Goal: Task Accomplishment & Management: Manage account settings

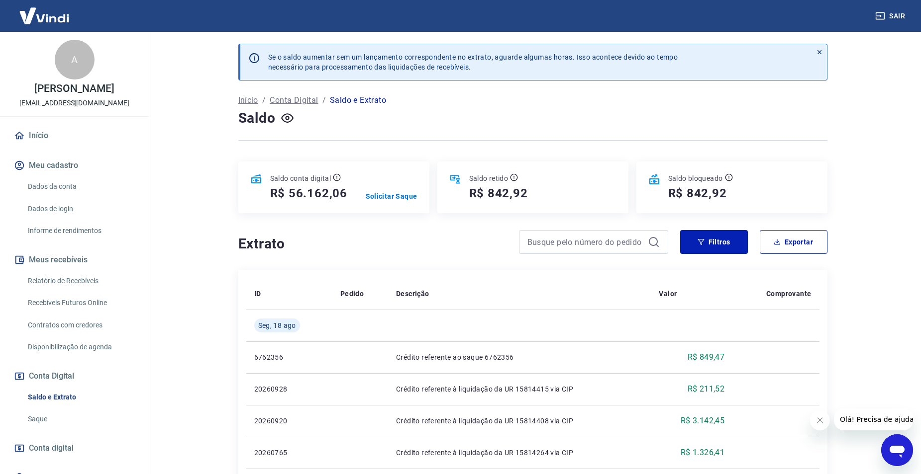
drag, startPoint x: 58, startPoint y: 286, endPoint x: 63, endPoint y: 279, distance: 8.2
click at [58, 286] on link "Relatório de Recebíveis" at bounding box center [80, 281] width 113 height 20
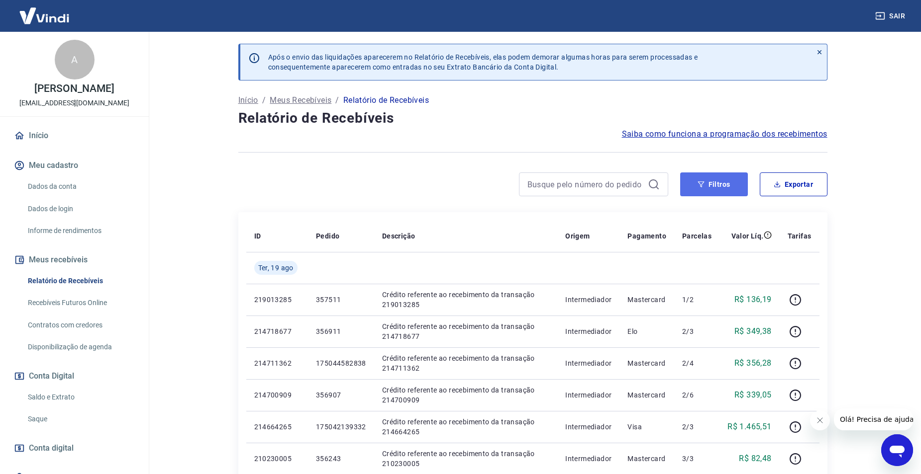
click at [718, 187] on button "Filtros" at bounding box center [714, 185] width 68 height 24
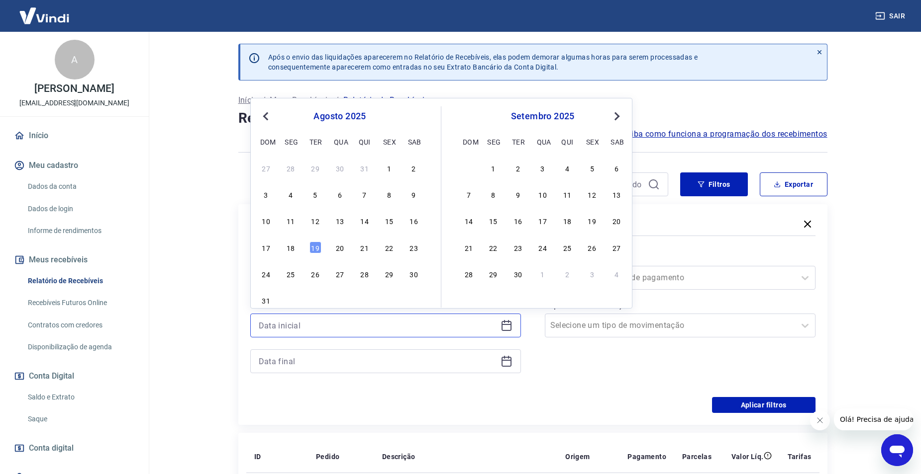
click at [362, 323] on input at bounding box center [378, 325] width 238 height 15
click at [289, 251] on div "18" at bounding box center [290, 248] width 12 height 12
type input "[DATE]"
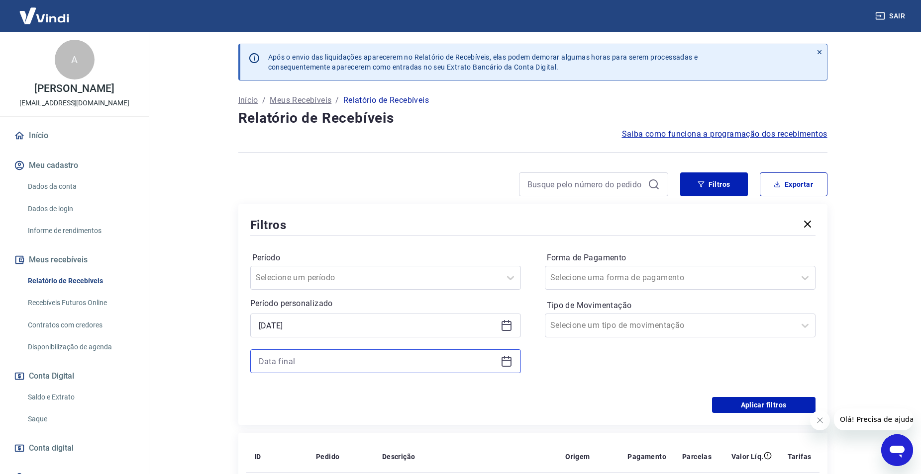
drag, startPoint x: 300, startPoint y: 360, endPoint x: 297, endPoint y: 351, distance: 9.4
click at [300, 360] on input at bounding box center [378, 361] width 238 height 15
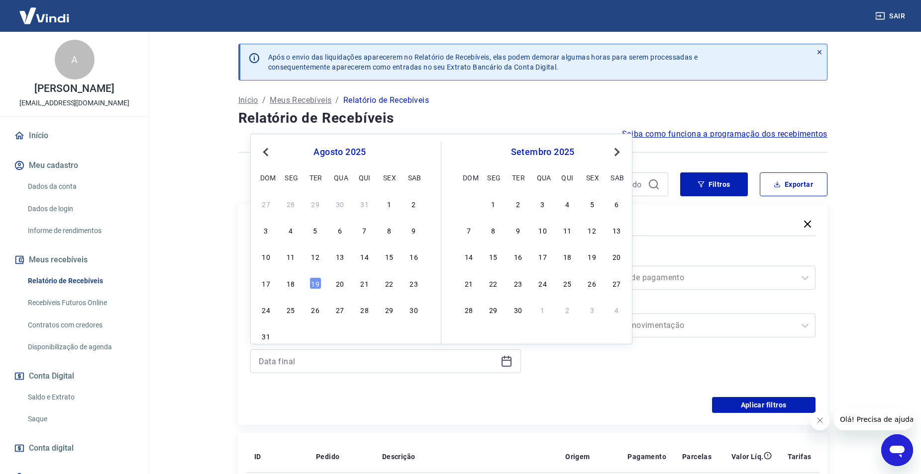
click at [283, 278] on div "17 18 19 20 21 22 23" at bounding box center [340, 283] width 162 height 14
click at [286, 281] on div "18" at bounding box center [290, 283] width 12 height 12
type input "[DATE]"
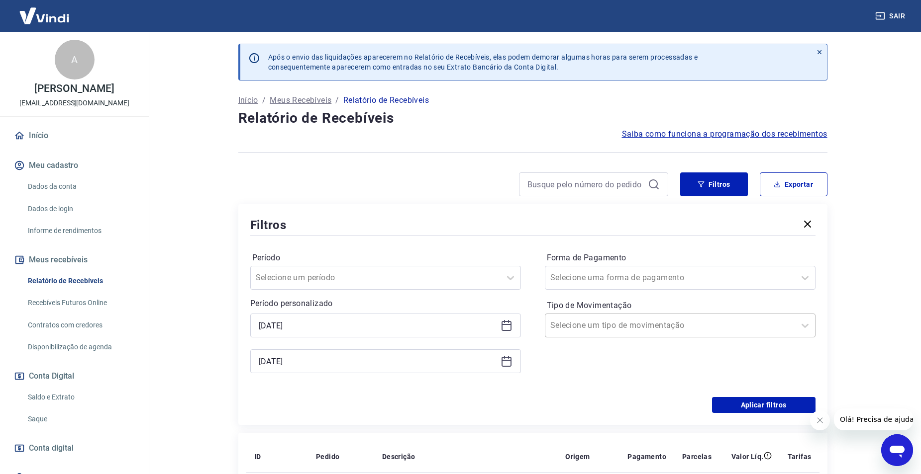
click at [655, 325] on div at bounding box center [670, 326] width 240 height 14
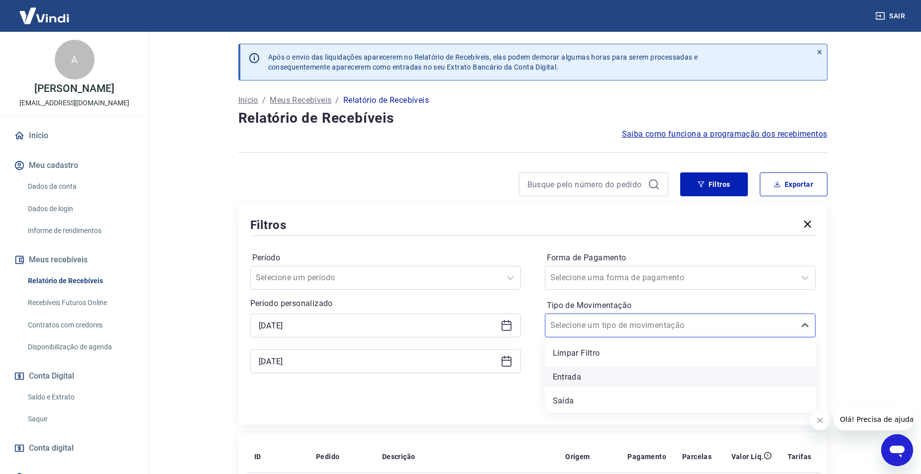
click at [591, 373] on div "Entrada" at bounding box center [680, 378] width 271 height 20
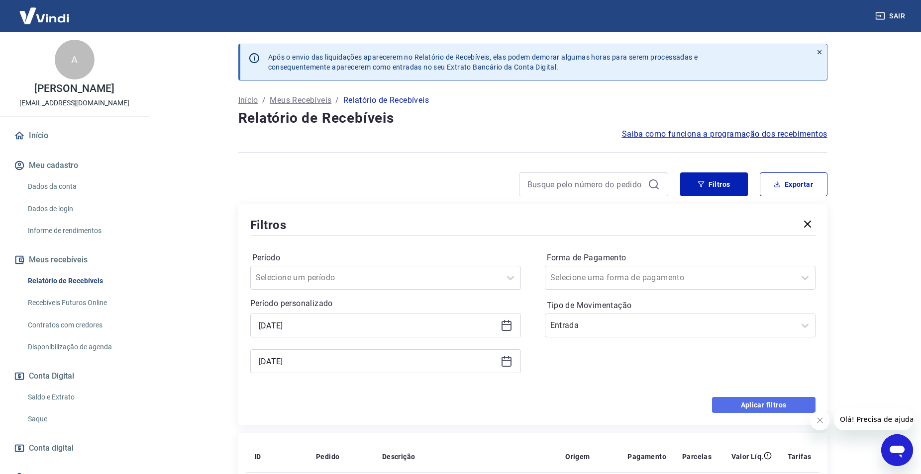
click at [753, 405] on button "Aplicar filtros" at bounding box center [763, 405] width 103 height 16
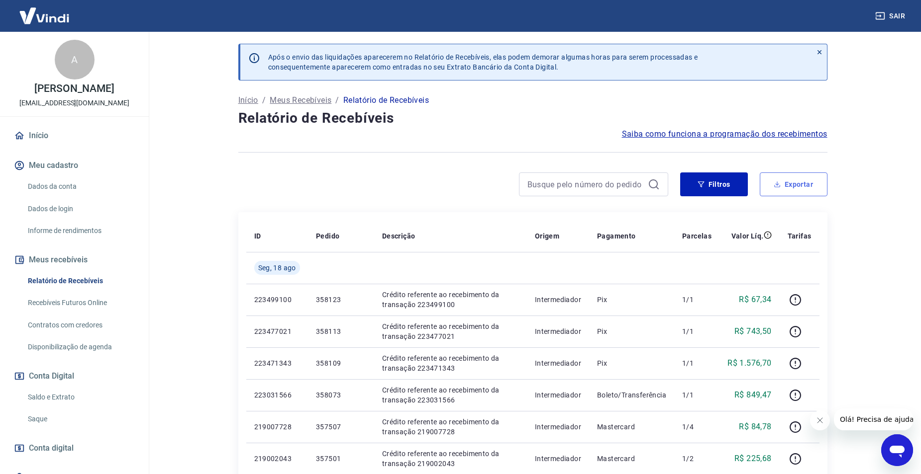
click at [789, 185] on button "Exportar" at bounding box center [793, 185] width 68 height 24
type input "[DATE]"
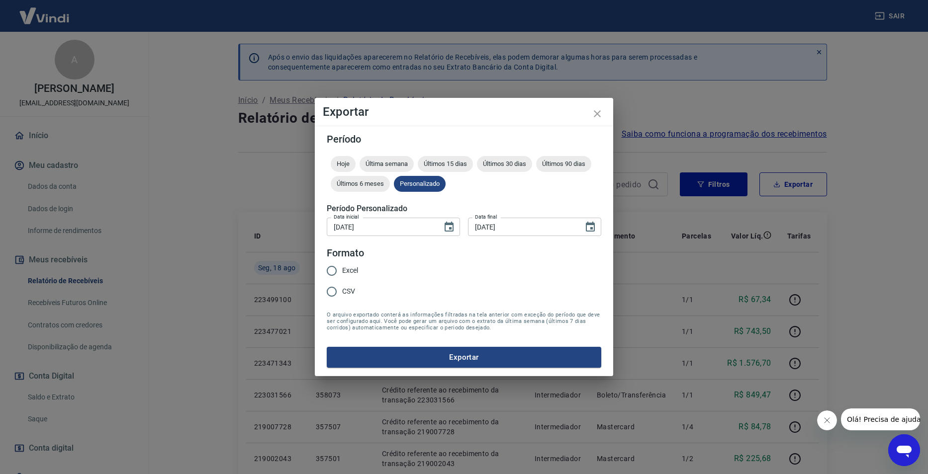
click at [348, 274] on span "Excel" at bounding box center [350, 271] width 16 height 10
click at [342, 274] on input "Excel" at bounding box center [331, 271] width 21 height 21
radio input "true"
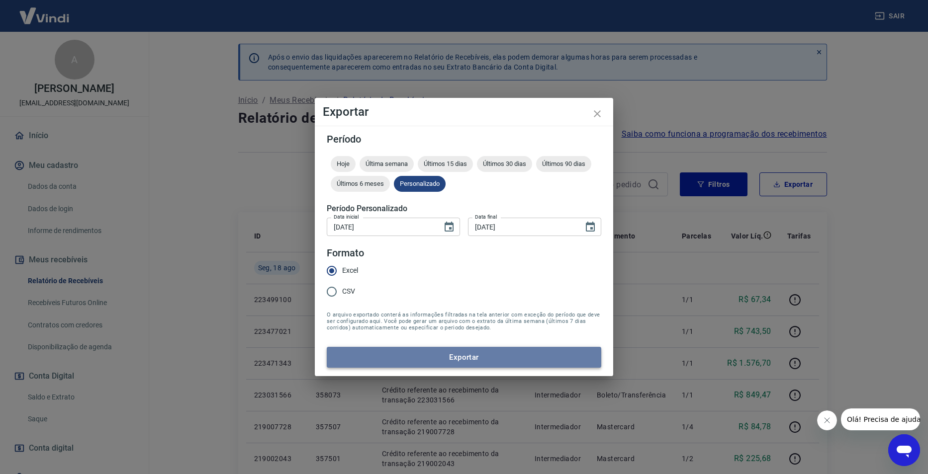
click at [385, 352] on button "Exportar" at bounding box center [464, 357] width 275 height 21
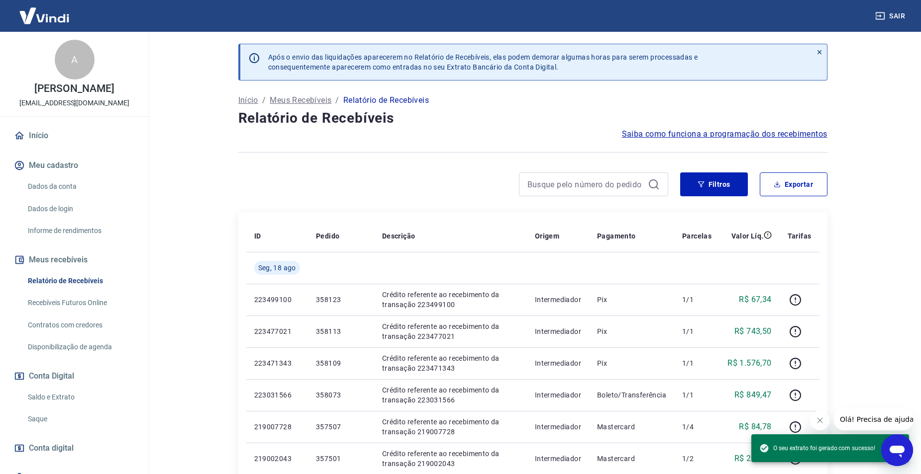
click at [824, 422] on button "Fechar mensagem da empresa" at bounding box center [819, 421] width 20 height 20
click at [713, 185] on button "Filtros" at bounding box center [714, 185] width 68 height 24
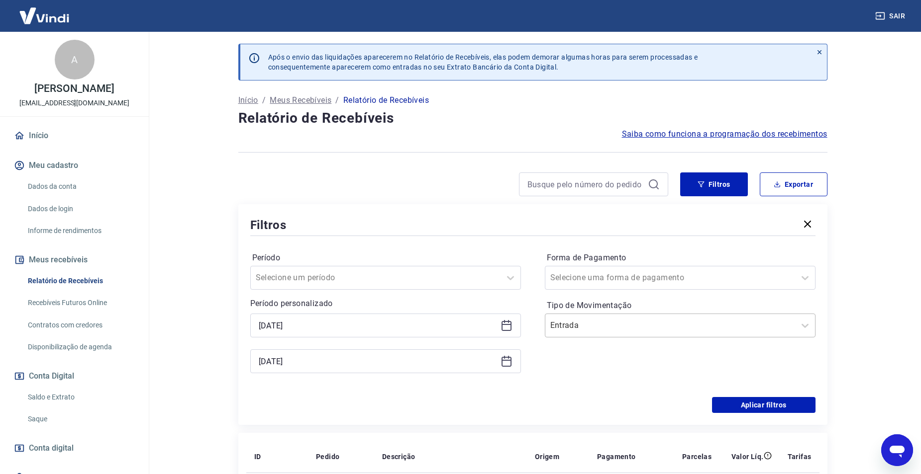
click at [584, 329] on input "Tipo de Movimentação" at bounding box center [600, 326] width 100 height 12
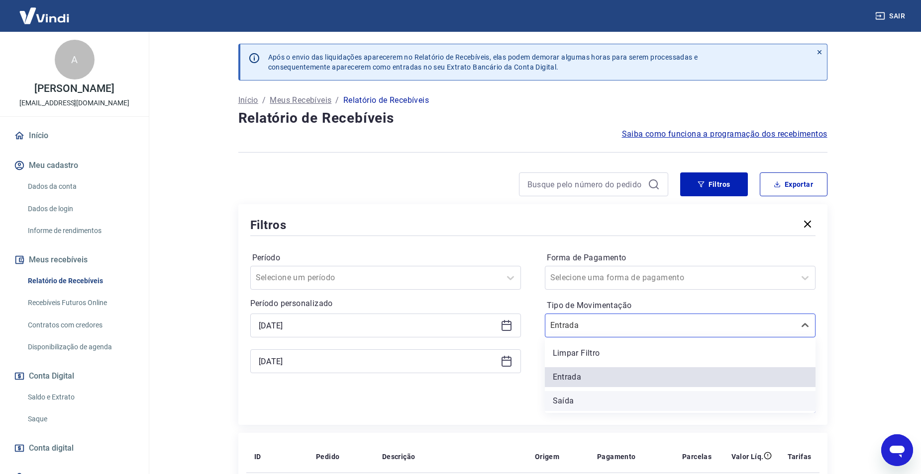
click at [579, 400] on div "Saída" at bounding box center [680, 401] width 271 height 20
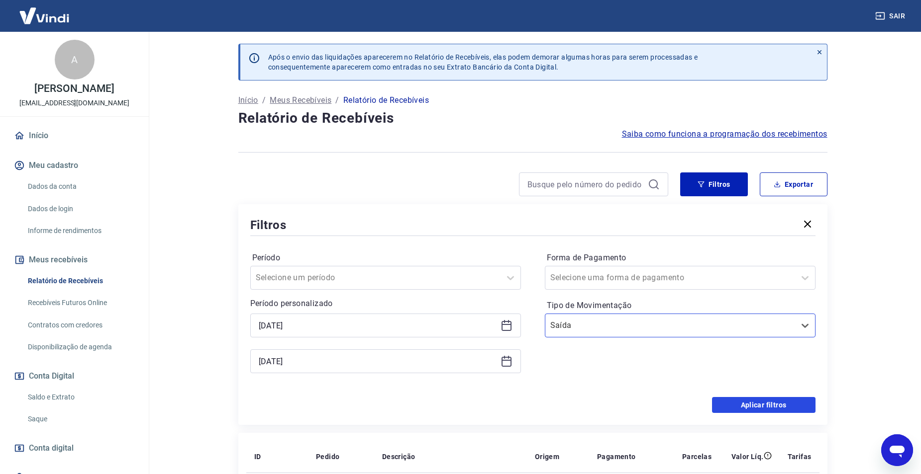
click at [793, 409] on button "Aplicar filtros" at bounding box center [763, 405] width 103 height 16
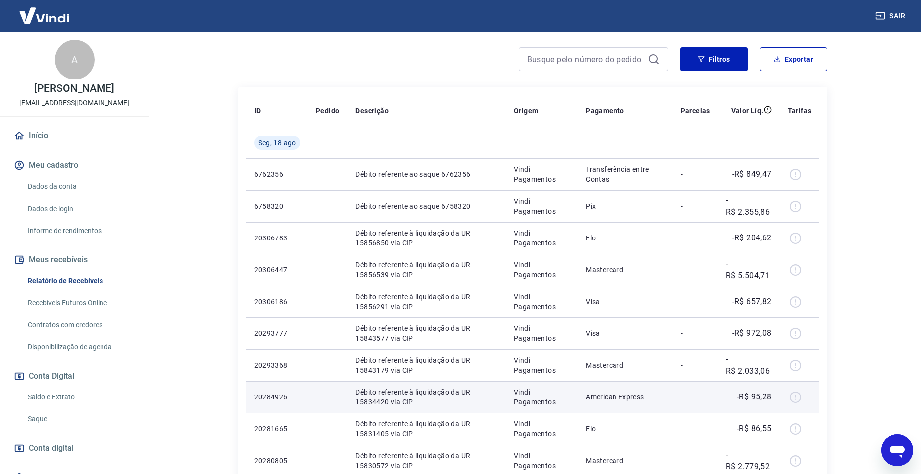
scroll to position [99, 0]
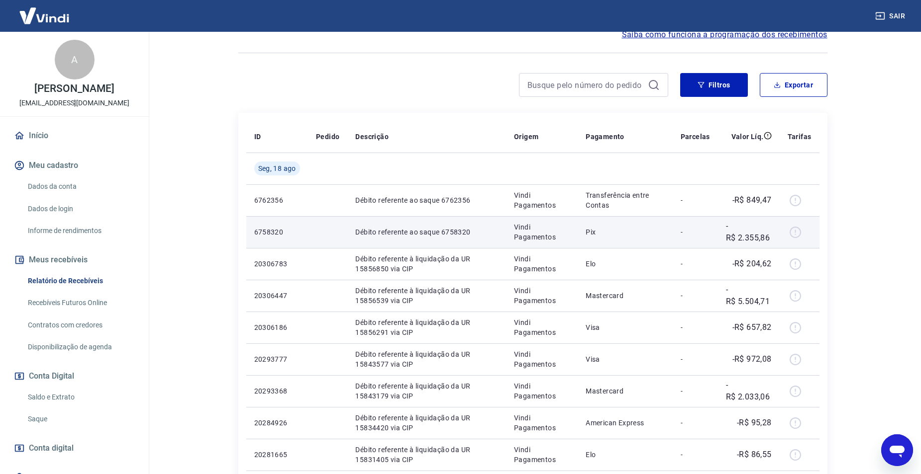
click at [749, 242] on p "-R$ 2.355,86" at bounding box center [749, 232] width 46 height 24
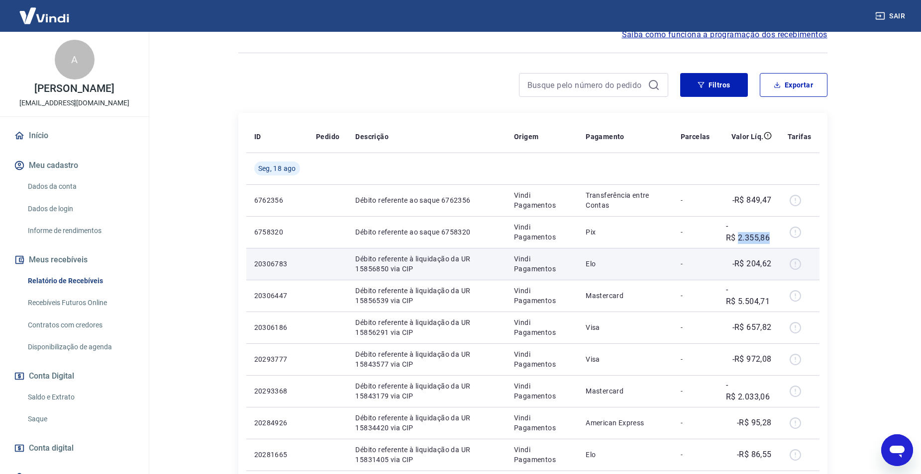
copy p "2.355,86"
